Goal: Task Accomplishment & Management: Manage account settings

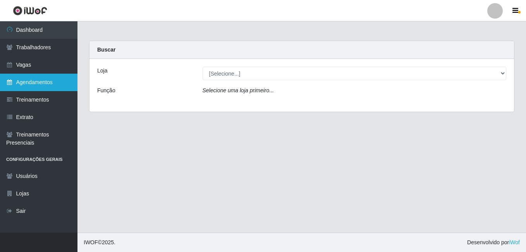
click at [33, 83] on link "Agendamentos" at bounding box center [39, 82] width 78 height 17
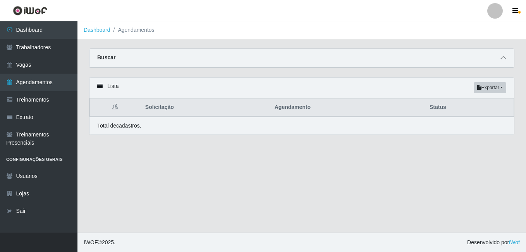
click at [504, 58] on icon at bounding box center [503, 57] width 5 height 5
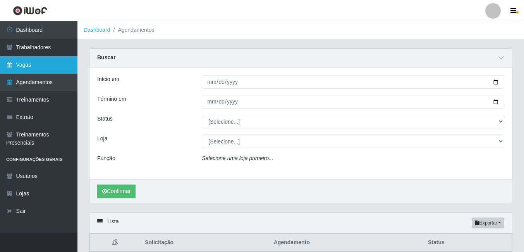
click at [29, 62] on link "Vagas" at bounding box center [39, 64] width 78 height 17
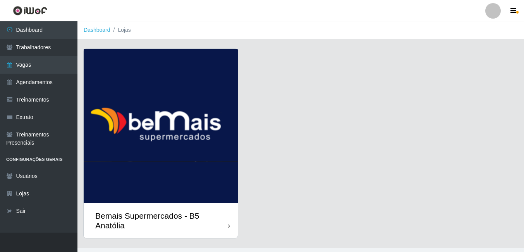
click at [155, 114] on img at bounding box center [161, 126] width 154 height 154
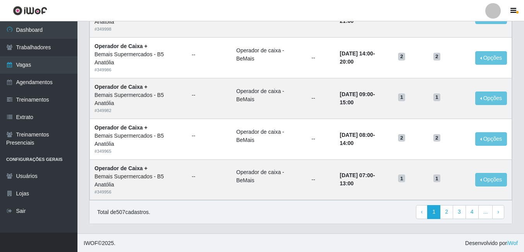
scroll to position [527, 0]
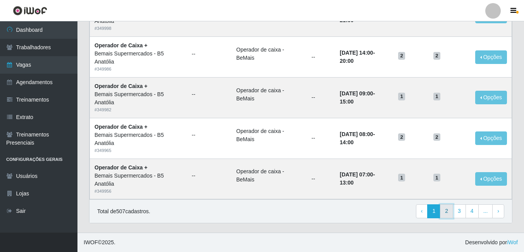
click at [451, 214] on link "2" at bounding box center [446, 211] width 13 height 14
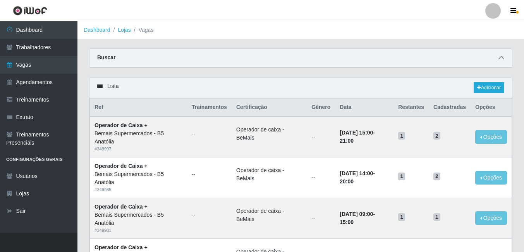
click at [502, 60] on icon at bounding box center [501, 57] width 5 height 5
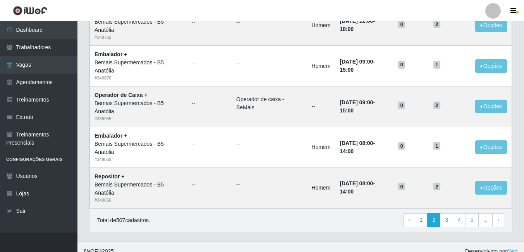
scroll to position [646, 0]
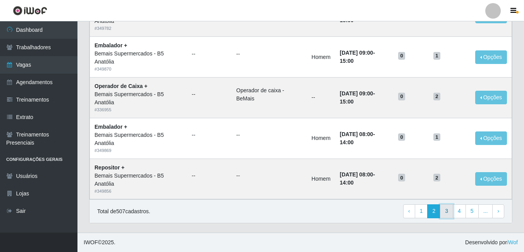
click at [448, 214] on link "3" at bounding box center [446, 211] width 13 height 14
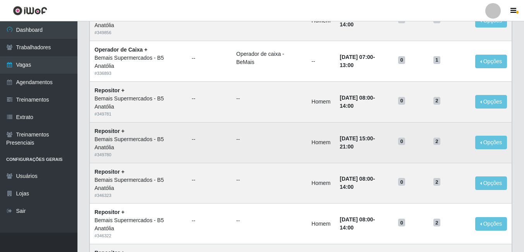
scroll to position [78, 0]
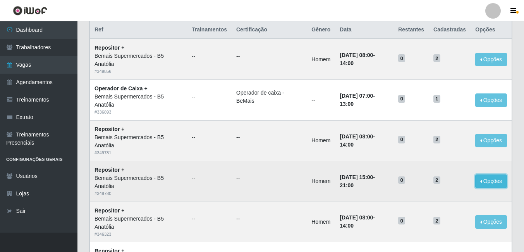
click at [491, 184] on button "Opções" at bounding box center [492, 181] width 32 height 14
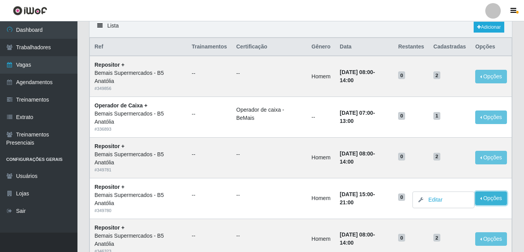
scroll to position [0, 0]
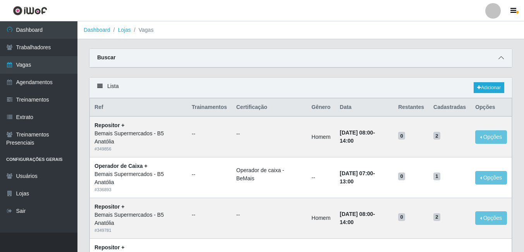
click at [503, 60] on icon at bounding box center [501, 57] width 5 height 5
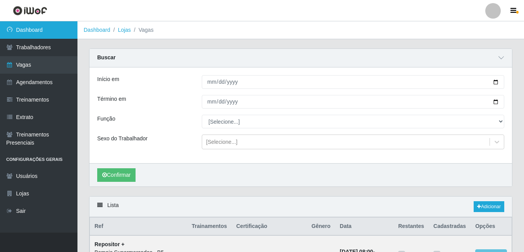
click at [47, 31] on link "Dashboard" at bounding box center [39, 29] width 78 height 17
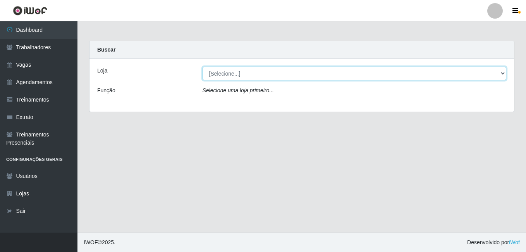
click at [502, 74] on select "[Selecione...] Bemais Supermercados - B5 Anatólia" at bounding box center [355, 74] width 304 height 14
click at [502, 73] on select "[Selecione...] Bemais Supermercados - B5 Anatólia" at bounding box center [355, 74] width 304 height 14
select select "405"
click at [203, 67] on select "[Selecione...] Bemais Supermercados - B5 Anatólia" at bounding box center [355, 74] width 304 height 14
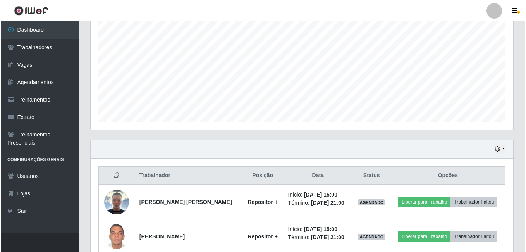
scroll to position [194, 0]
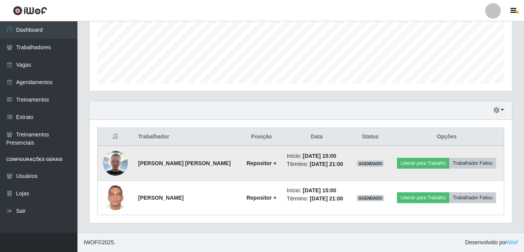
click at [115, 167] on img at bounding box center [115, 163] width 25 height 25
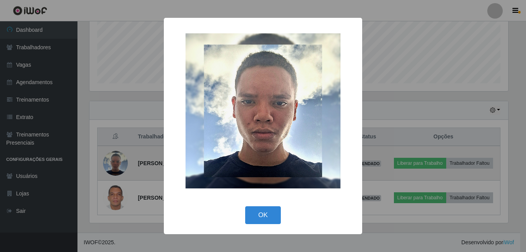
click at [115, 167] on div "× OK Cancel" at bounding box center [263, 126] width 526 height 252
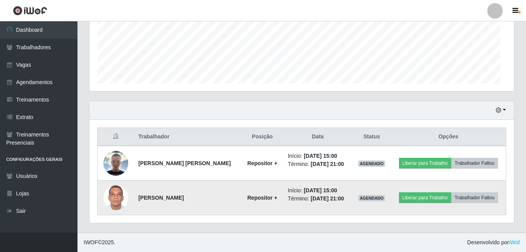
scroll to position [161, 423]
click at [113, 195] on img at bounding box center [115, 198] width 25 height 34
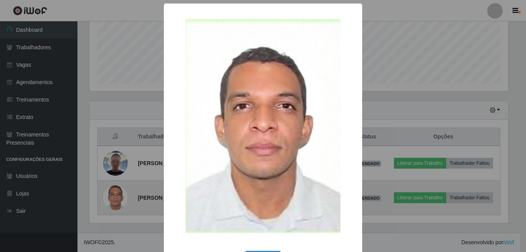
click at [113, 195] on div "× OK Cancel" at bounding box center [263, 126] width 526 height 252
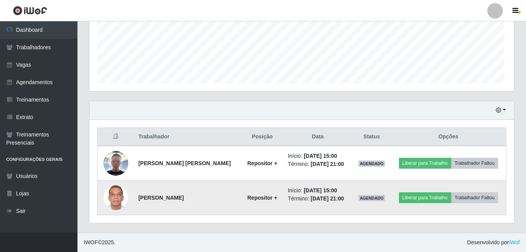
scroll to position [161, 423]
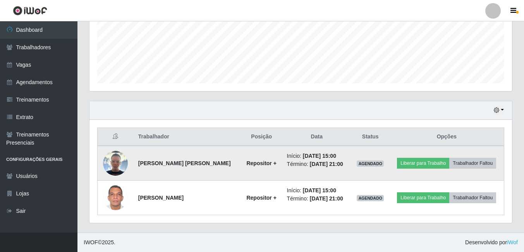
click at [120, 152] on img at bounding box center [115, 163] width 25 height 25
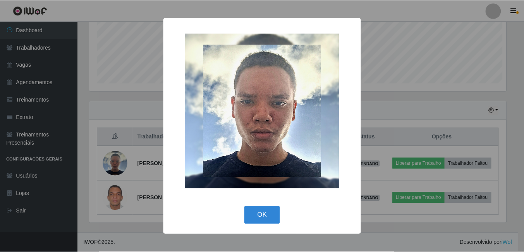
scroll to position [161, 419]
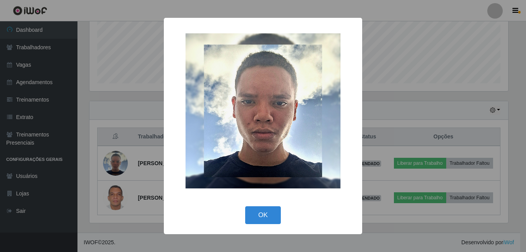
click at [119, 164] on div "× OK Cancel" at bounding box center [263, 126] width 526 height 252
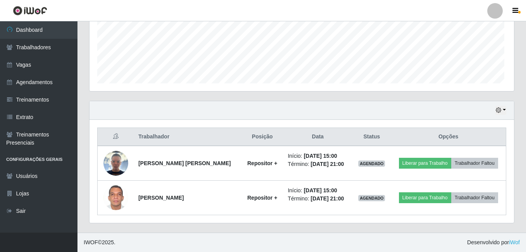
scroll to position [161, 423]
click at [119, 164] on img at bounding box center [115, 163] width 25 height 25
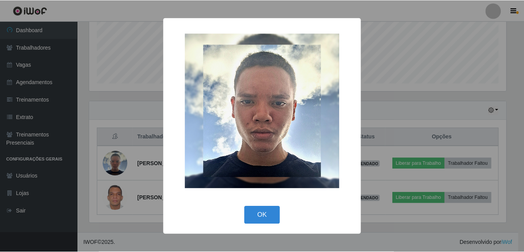
scroll to position [161, 419]
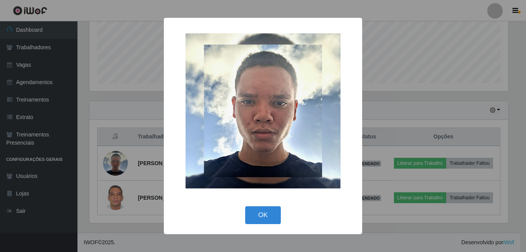
click at [117, 200] on div "× OK Cancel" at bounding box center [263, 126] width 526 height 252
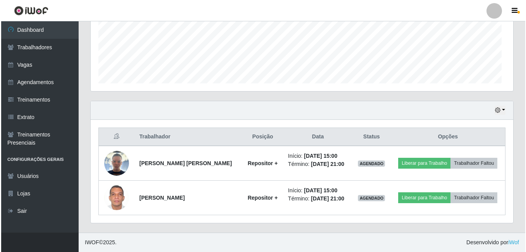
scroll to position [161, 423]
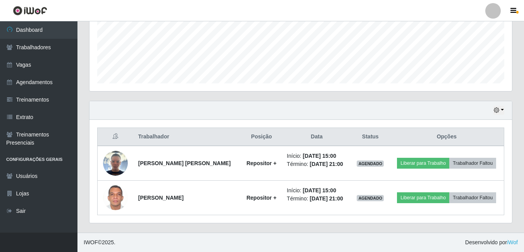
click at [117, 200] on img at bounding box center [115, 198] width 25 height 34
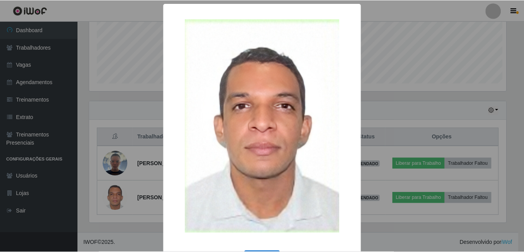
scroll to position [161, 419]
click at [117, 200] on div "× OK Cancel" at bounding box center [263, 126] width 526 height 252
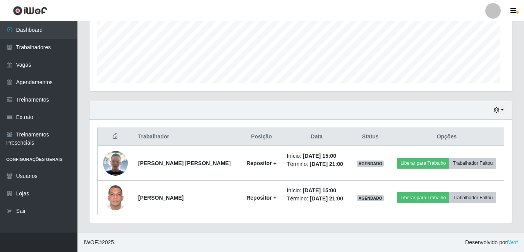
scroll to position [161, 423]
